Goal: Task Accomplishment & Management: Manage account settings

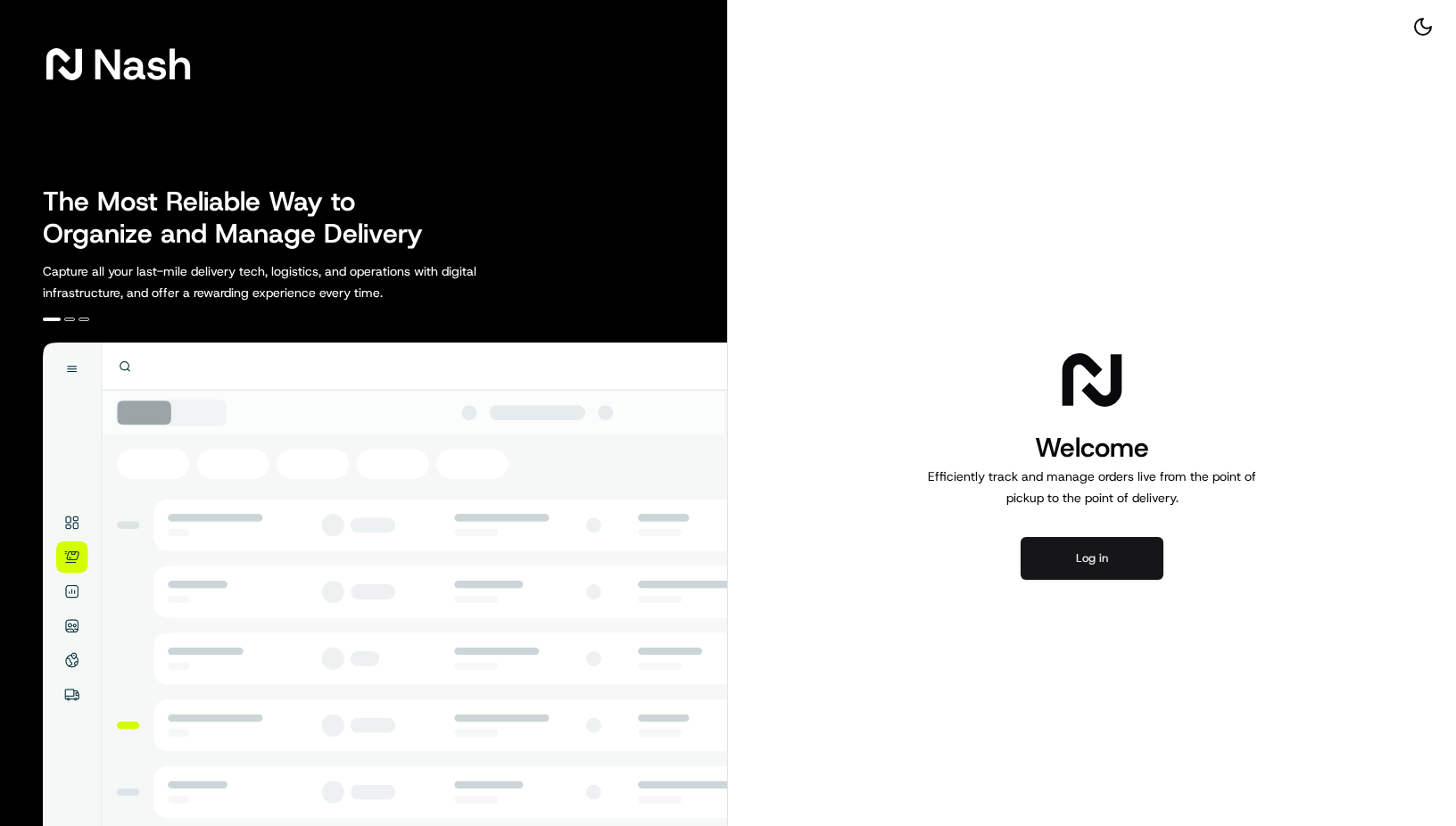
click at [1077, 558] on button "Log in" at bounding box center [1091, 559] width 143 height 42
